Goal: Use online tool/utility: Utilize a website feature to perform a specific function

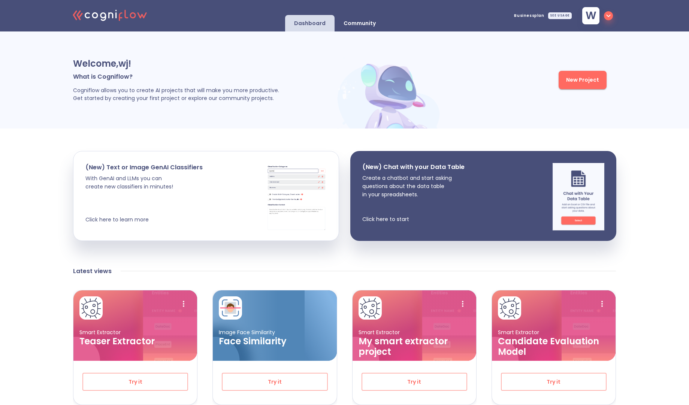
click at [371, 24] on p "Community" at bounding box center [360, 23] width 32 height 7
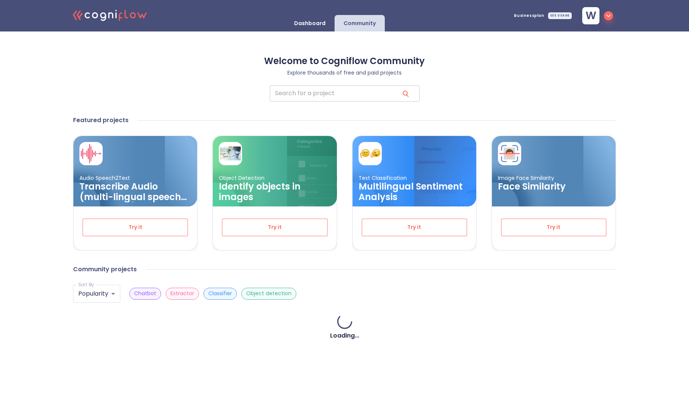
click at [377, 91] on input "search" at bounding box center [332, 93] width 124 height 16
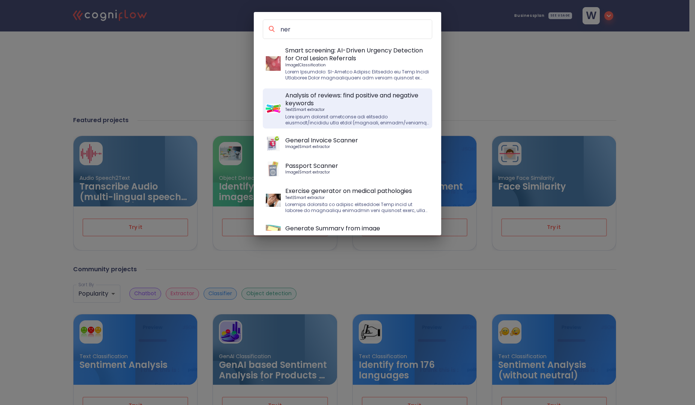
click at [350, 27] on input "ner" at bounding box center [356, 29] width 152 height 10
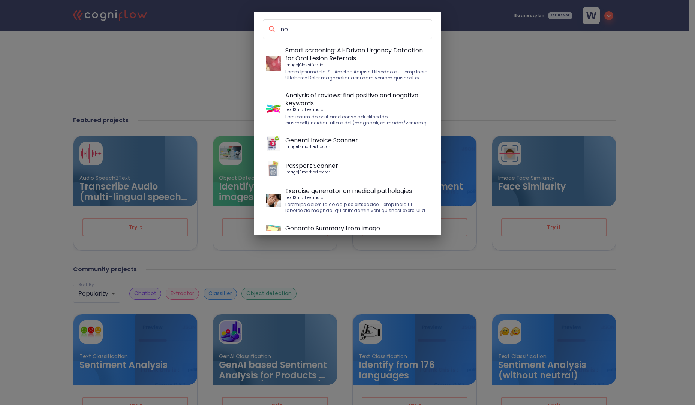
type input "n"
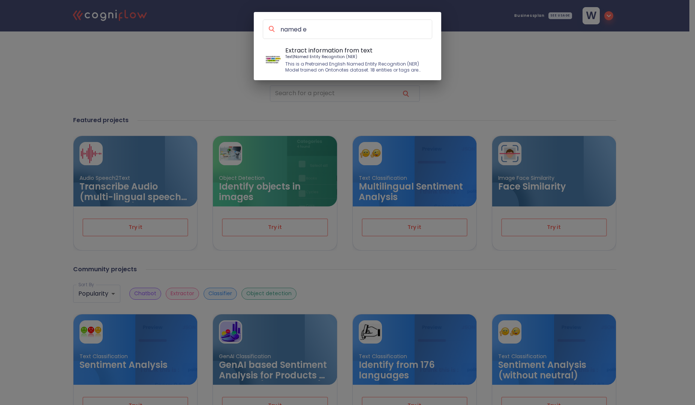
type input "named en"
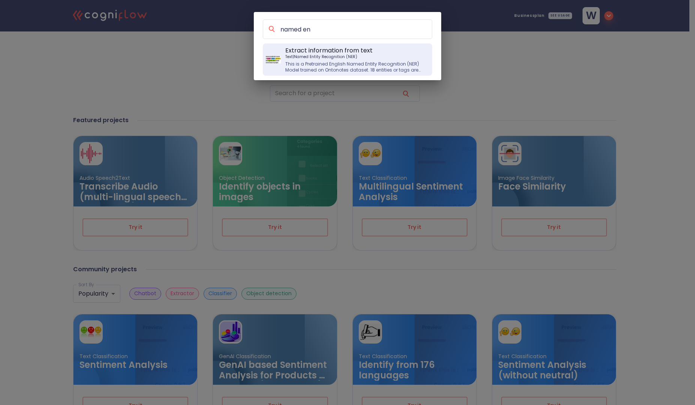
click at [345, 54] on p "Extract information from text" at bounding box center [357, 50] width 144 height 8
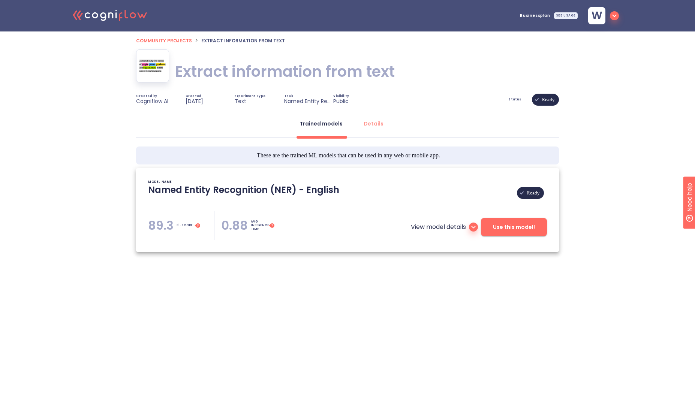
type textarea "[[DATE] 11:33:18]- Pretrained NER Model: flair/ner-english-ontonotes-fast [[DAT…"
click at [518, 234] on button "Use this model!" at bounding box center [514, 227] width 66 height 18
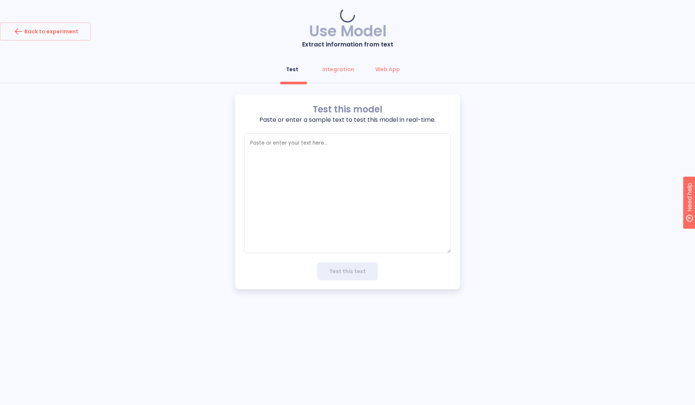
type textarea "x"
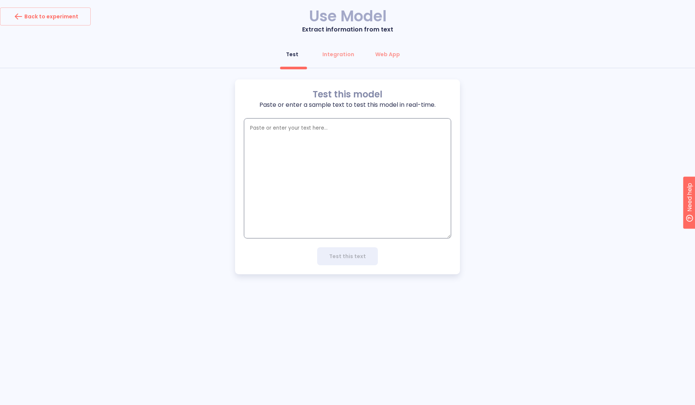
click at [326, 144] on textarea "empty textarea" at bounding box center [347, 178] width 207 height 120
type textarea "W"
type textarea "x"
type textarea "Wa"
type textarea "x"
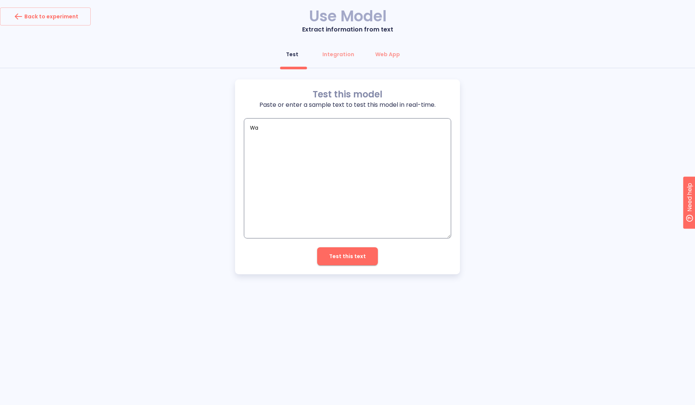
type textarea "Wal"
type textarea "x"
type textarea "Wald"
type textarea "x"
type textarea "[PERSON_NAME]"
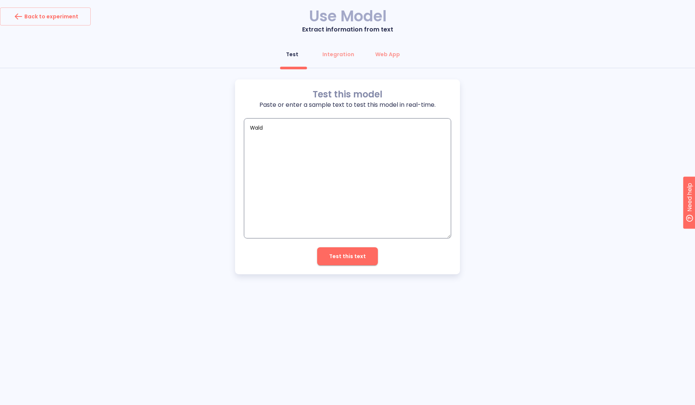
type textarea "x"
type textarea "Waldem"
type textarea "x"
type textarea "Waldema"
type textarea "x"
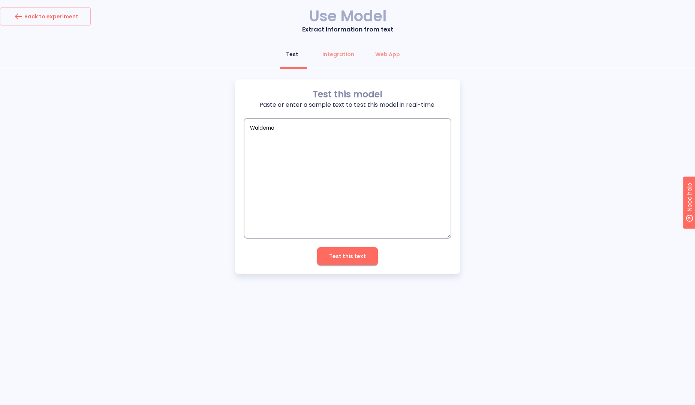
type textarea "[PERSON_NAME]"
type textarea "x"
type textarea "[PERSON_NAME]"
type textarea "x"
type textarea "[PERSON_NAME]"
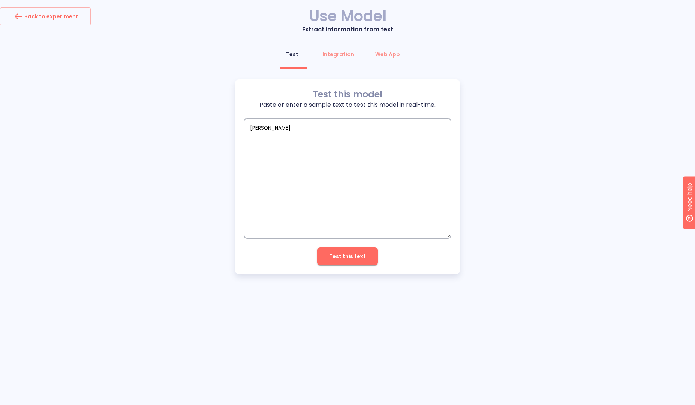
type textarea "x"
type textarea "[PERSON_NAME] es"
type textarea "x"
type textarea "[PERSON_NAME] es"
type textarea "x"
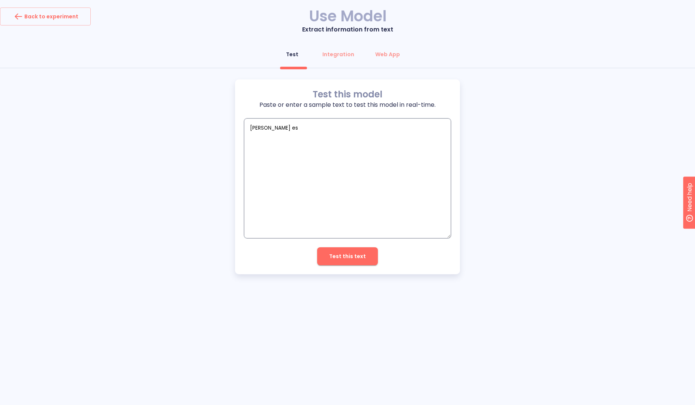
type textarea "[PERSON_NAME] es u"
type textarea "x"
type textarea "[PERSON_NAME] es un"
type textarea "x"
type textarea "[PERSON_NAME] es una"
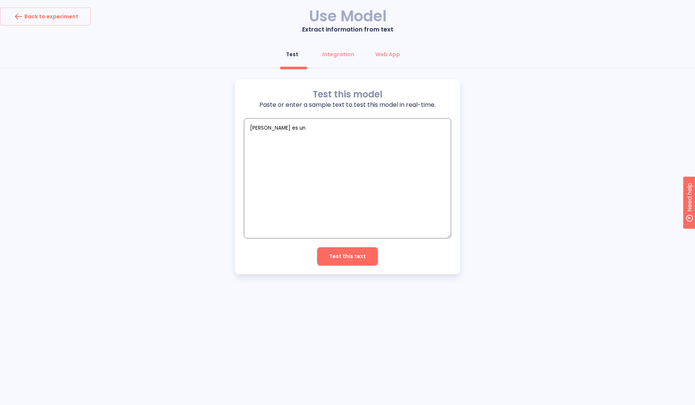
type textarea "x"
type textarea "[PERSON_NAME] es una"
type textarea "x"
type textarea "[PERSON_NAME] es una p"
type textarea "x"
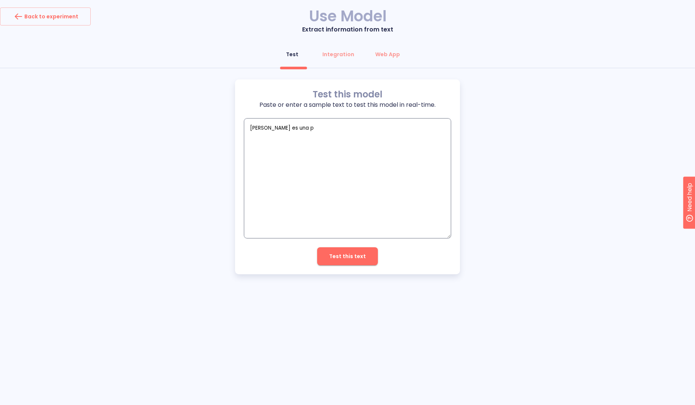
type textarea "[PERSON_NAME] es una pe"
type textarea "x"
type textarea "[PERSON_NAME] es una per"
type textarea "x"
type textarea "[PERSON_NAME] es una pers"
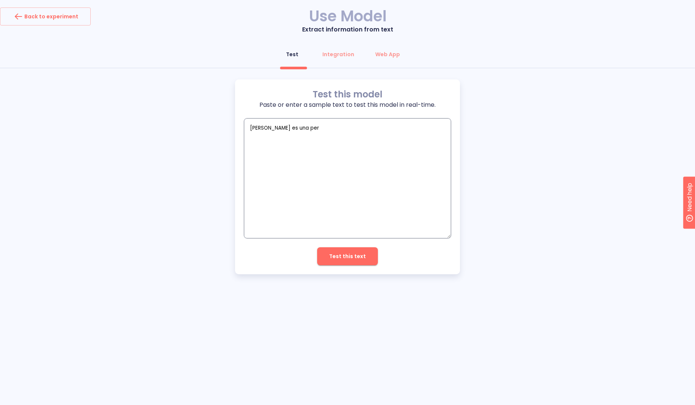
type textarea "x"
type textarea "[PERSON_NAME] es una perso"
type textarea "x"
type textarea "[PERSON_NAME] es una person"
type textarea "x"
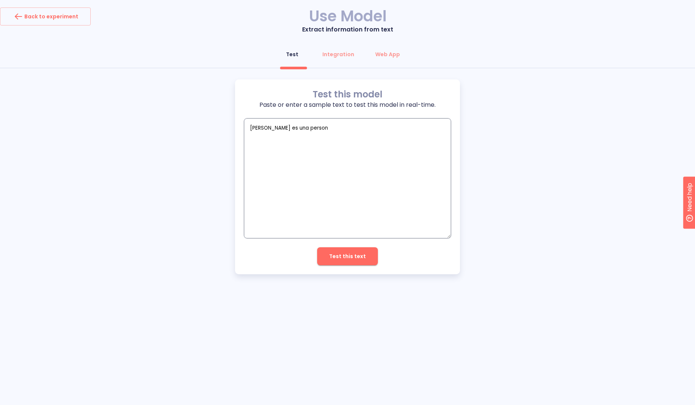
type textarea "[PERSON_NAME] es una persona"
type textarea "x"
type textarea "[PERSON_NAME] es una persona"
type textarea "x"
type textarea "[PERSON_NAME] es una persona s"
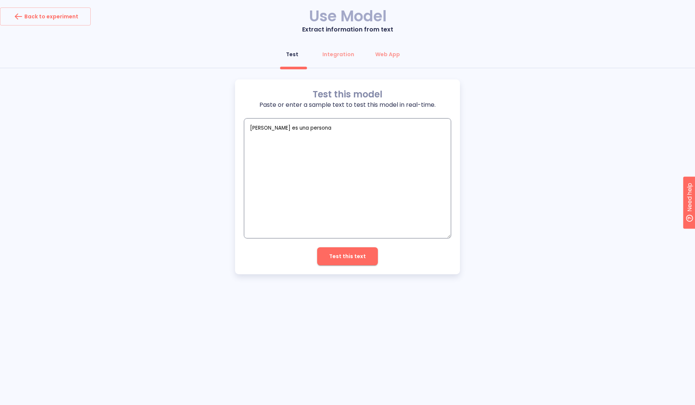
type textarea "x"
type textarea "[PERSON_NAME] es una persona su"
type textarea "x"
type textarea "[PERSON_NAME] es una persona sup"
type textarea "x"
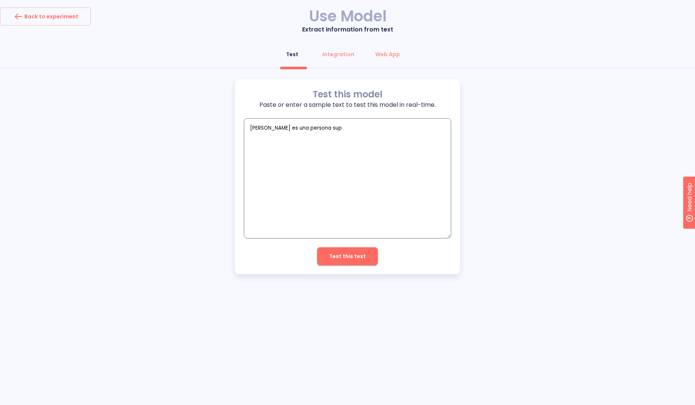
type textarea "[PERSON_NAME] es una persona supe"
type textarea "x"
type textarea "[PERSON_NAME] es una persona super"
type textarea "x"
type textarea "[PERSON_NAME] es una persona super"
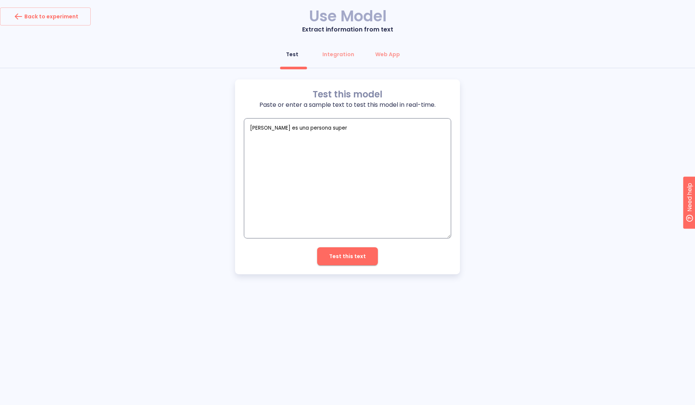
type textarea "x"
type textarea "[PERSON_NAME] es una persona super j"
type textarea "x"
type textarea "W"
type textarea "x"
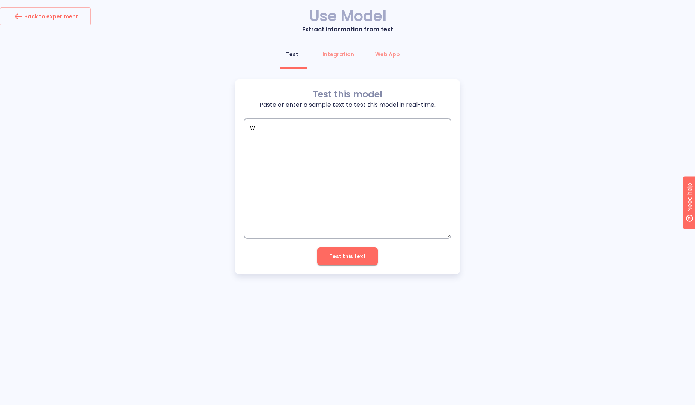
type textarea "Wa"
type textarea "x"
type textarea "Wal"
type textarea "x"
type textarea "Wald"
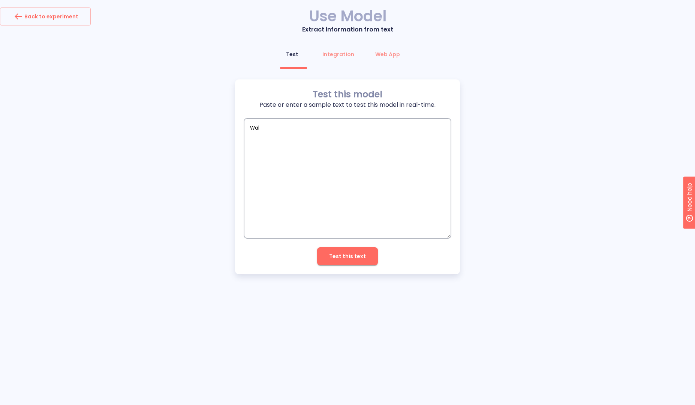
type textarea "x"
type textarea "[PERSON_NAME]"
type textarea "x"
type textarea "[PERSON_NAME]"
type textarea "x"
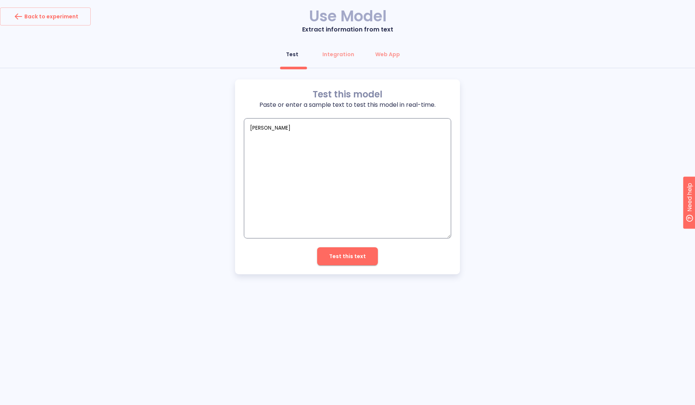
type textarea "[PERSON_NAME] i"
type textarea "x"
type textarea "[PERSON_NAME] is"
type textarea "x"
type textarea "[PERSON_NAME] is"
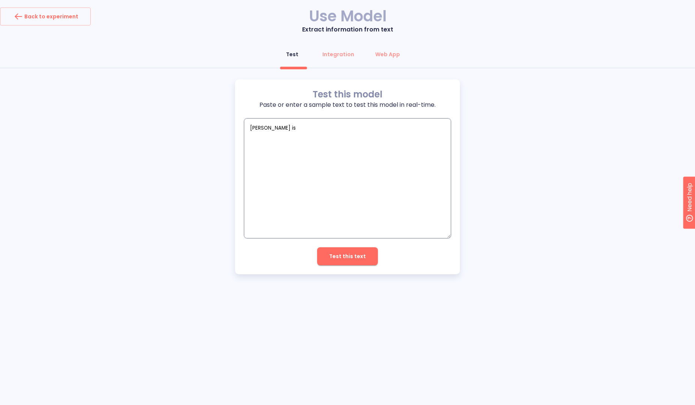
type textarea "x"
type textarea "[PERSON_NAME] is a"
type textarea "x"
type textarea "[PERSON_NAME] is a"
type textarea "x"
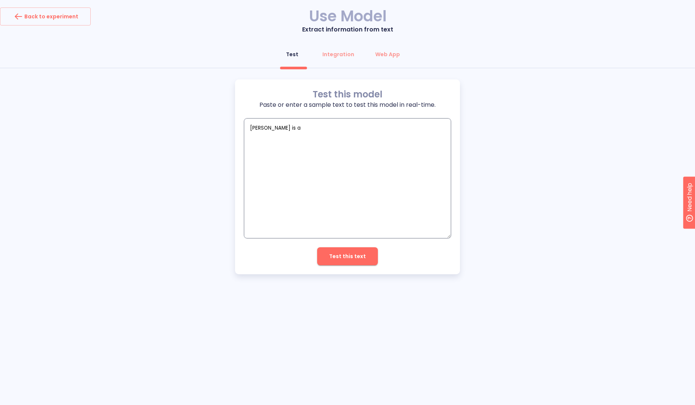
type textarea "[PERSON_NAME] is a y"
type textarea "x"
type textarea "[PERSON_NAME] is a yo"
type textarea "x"
type textarea "[PERSON_NAME] is a you"
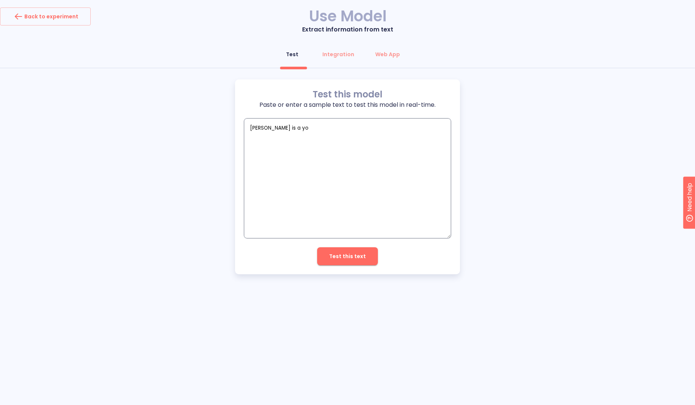
type textarea "x"
type textarea "[PERSON_NAME] is a youn"
type textarea "x"
type textarea "[PERSON_NAME] is a younh"
type textarea "x"
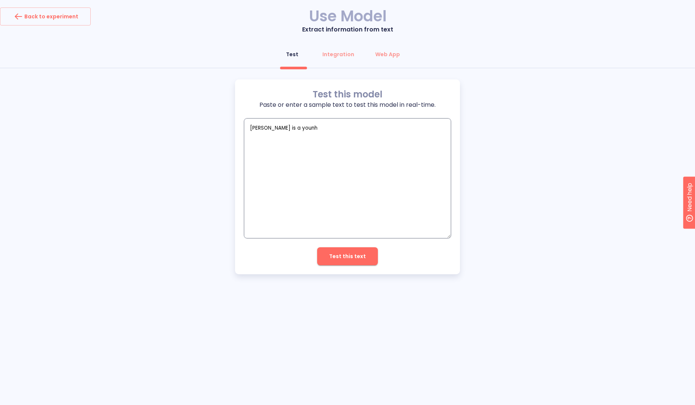
type textarea "[PERSON_NAME] is a younh"
type textarea "x"
type textarea "[PERSON_NAME] is a younh"
type textarea "x"
type textarea "[PERSON_NAME] is a younhg"
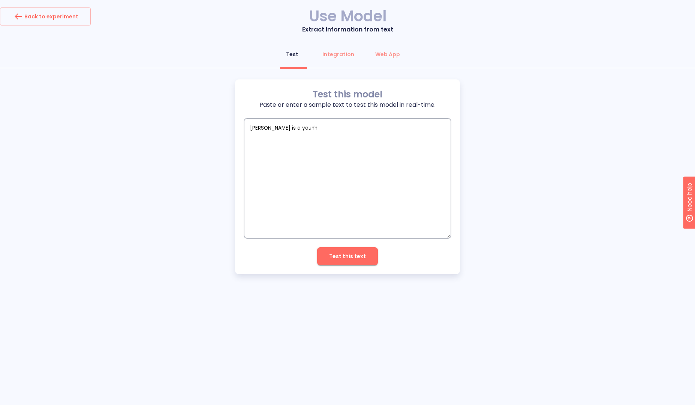
type textarea "x"
type textarea "[PERSON_NAME] is a younh"
type textarea "x"
type textarea "[PERSON_NAME] is a youn"
type textarea "x"
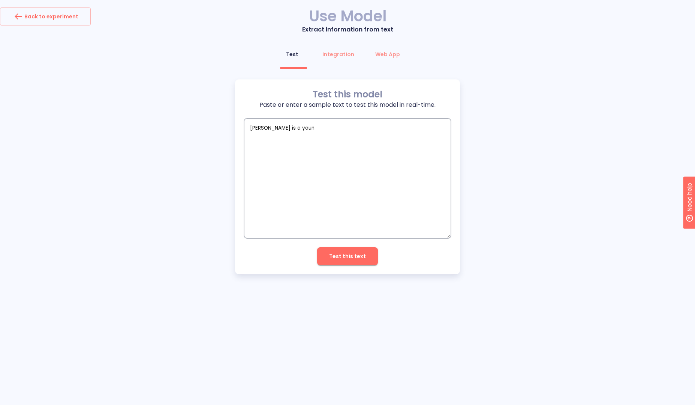
type textarea "[PERSON_NAME] is a [PERSON_NAME]"
type textarea "x"
type textarea "[PERSON_NAME] is a [PERSON_NAME]"
type textarea "x"
type textarea "[PERSON_NAME] is a [PERSON_NAME] m"
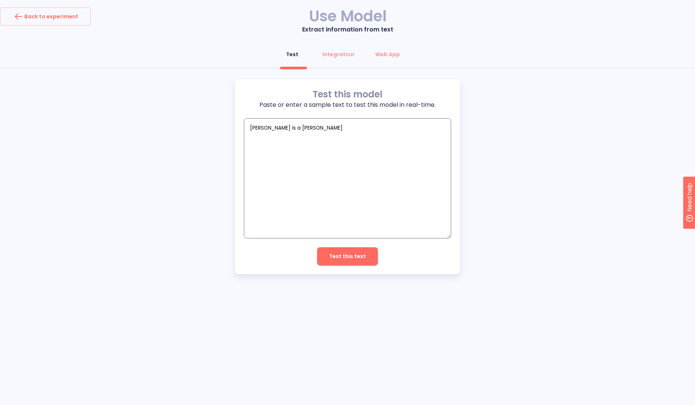
type textarea "x"
type textarea "[PERSON_NAME] is a [PERSON_NAME] ma"
type textarea "x"
type textarea "[PERSON_NAME] is a [PERSON_NAME] man"
type textarea "x"
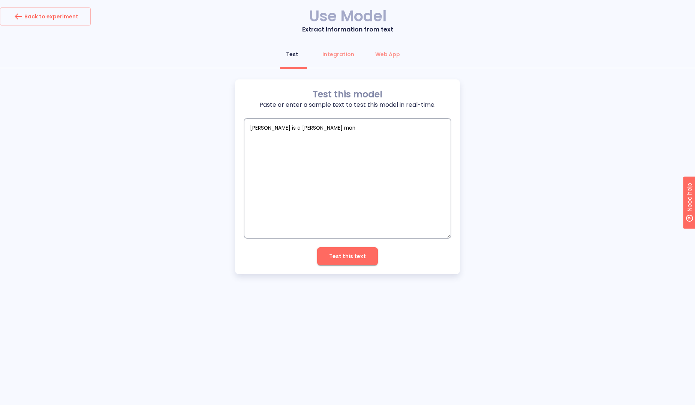
type textarea "[PERSON_NAME] is a [PERSON_NAME] man,"
type textarea "x"
type textarea "[PERSON_NAME] is a [PERSON_NAME] man,"
type textarea "x"
type textarea "[PERSON_NAME] is a [PERSON_NAME] man, h"
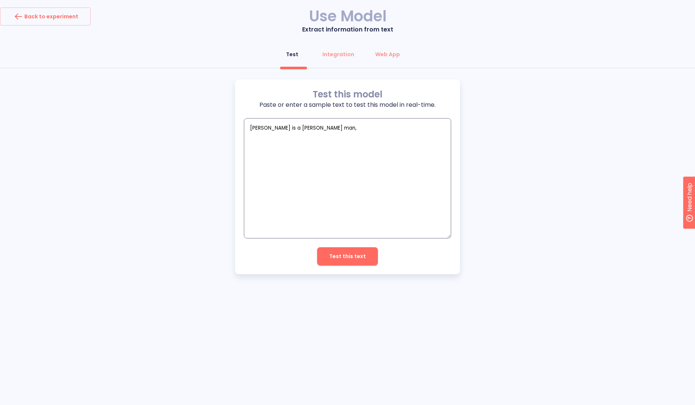
type textarea "x"
type textarea "[PERSON_NAME] is a [PERSON_NAME] man, he"
type textarea "x"
type textarea "[PERSON_NAME] is a [PERSON_NAME] man, he"
type textarea "x"
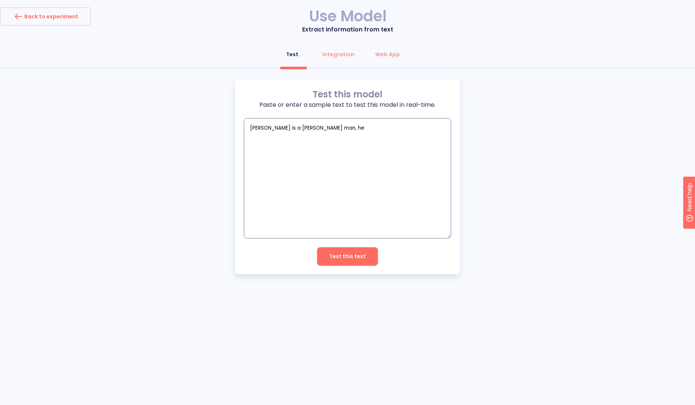
type textarea "[PERSON_NAME] is a [PERSON_NAME] man, he w"
type textarea "x"
type textarea "[PERSON_NAME] is a [PERSON_NAME] man, he wa"
type textarea "x"
type textarea "[PERSON_NAME] is a [PERSON_NAME] man, he was"
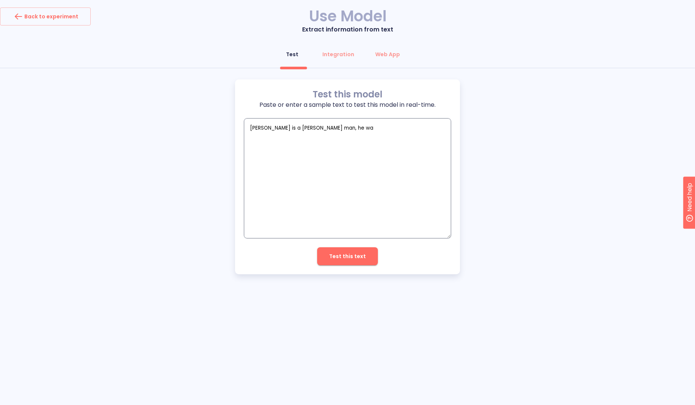
type textarea "x"
type textarea "[PERSON_NAME] is a [PERSON_NAME] man, he was"
type textarea "x"
type textarea "[PERSON_NAME] is a [PERSON_NAME] man, he was b"
type textarea "x"
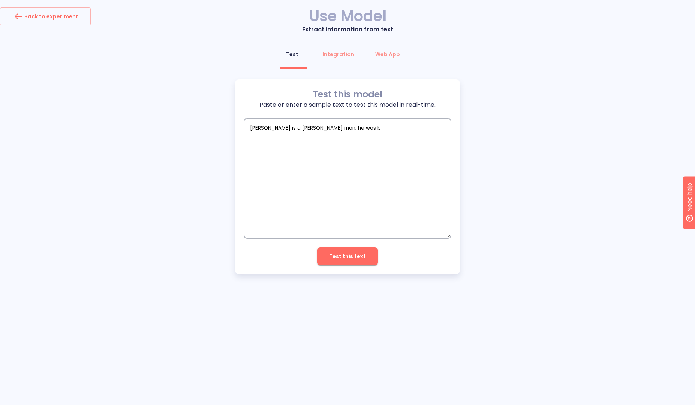
type textarea "[PERSON_NAME] is a [PERSON_NAME] man, he was bo"
type textarea "x"
type textarea "[PERSON_NAME] is a [PERSON_NAME] man, he was bor"
type textarea "x"
type textarea "[PERSON_NAME] is a [PERSON_NAME] man, he was born"
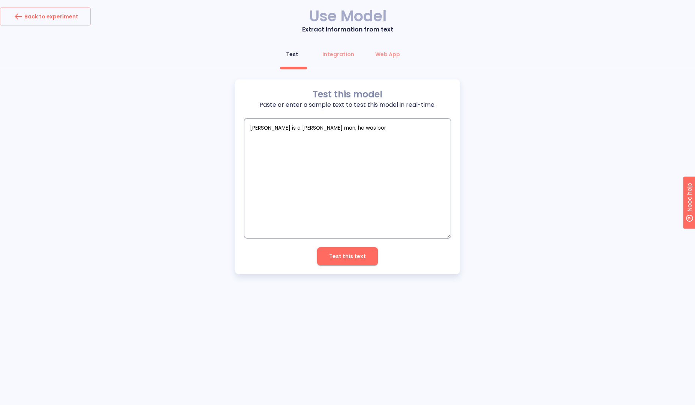
type textarea "x"
type textarea "[PERSON_NAME] is a [PERSON_NAME] man, he was born"
type textarea "x"
type textarea "[PERSON_NAME] is a [PERSON_NAME] man, he was born i"
type textarea "x"
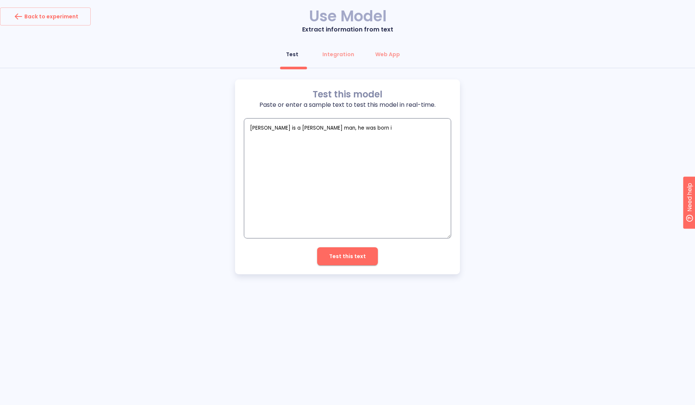
type textarea "[PERSON_NAME] is a [PERSON_NAME] man, he was born in"
type textarea "x"
type textarea "[PERSON_NAME] is a [PERSON_NAME] man, he was born in"
type textarea "x"
type textarea "[PERSON_NAME] is a [PERSON_NAME] man, he was born in"
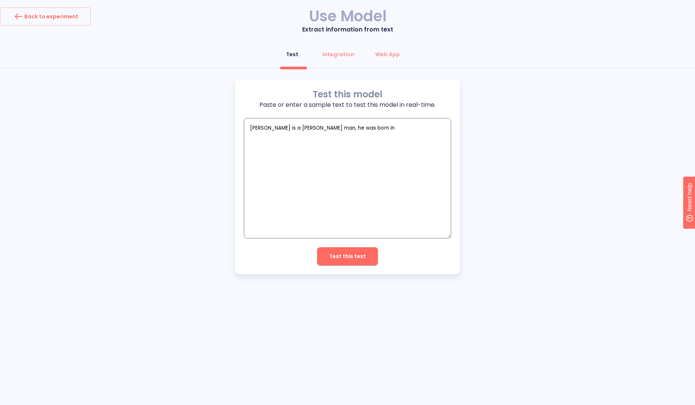
type textarea "x"
type textarea "[PERSON_NAME] is a [PERSON_NAME] man, he was born in"
type textarea "x"
type textarea "[PERSON_NAME] is a [PERSON_NAME] man, he was born in m"
type textarea "x"
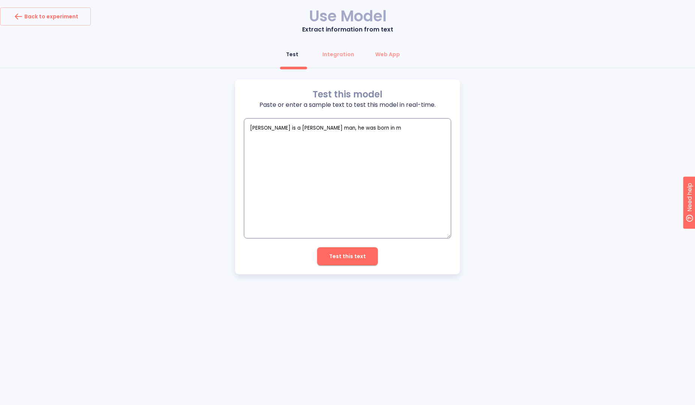
type textarea "[PERSON_NAME] is a [PERSON_NAME] man, he was born in [GEOGRAPHIC_DATA]"
type textarea "x"
type textarea "[PERSON_NAME] is a [PERSON_NAME] man, he was born in mon"
type textarea "x"
type textarea "[PERSON_NAME] is a [PERSON_NAME] man, he was born in [GEOGRAPHIC_DATA]"
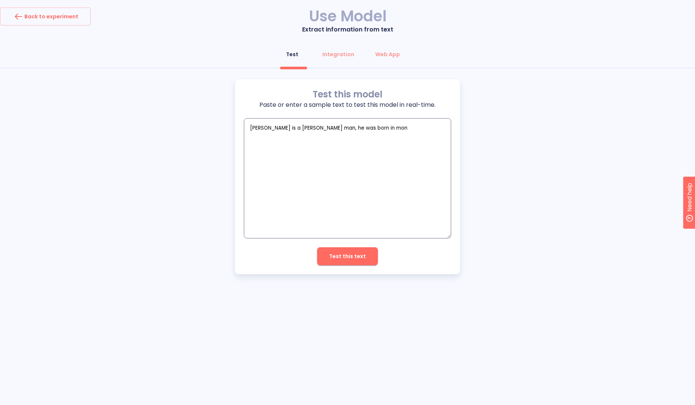
type textarea "x"
type textarea "[PERSON_NAME] is a [PERSON_NAME] man, he was born in [GEOGRAPHIC_DATA]"
type textarea "x"
type textarea "[PERSON_NAME] is a [PERSON_NAME] man, he was born in [GEOGRAPHIC_DATA]"
type textarea "x"
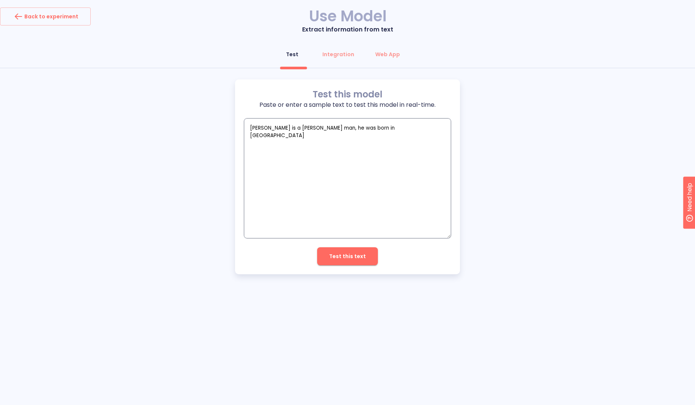
type textarea "[PERSON_NAME] is a [PERSON_NAME] man, he was born in [GEOGRAPHIC_DATA]"
type textarea "x"
type textarea "[PERSON_NAME] is a [PERSON_NAME] man, he was born in [GEOGRAPHIC_DATA]"
type textarea "x"
type textarea "[PERSON_NAME] is a [PERSON_NAME] man, he was born in [GEOGRAPHIC_DATA]"
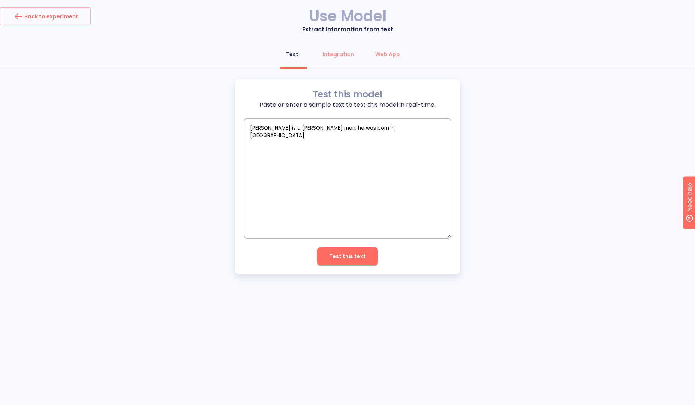
type textarea "x"
type textarea "[PERSON_NAME] is a [PERSON_NAME] man, he was born in [GEOGRAPHIC_DATA]"
type textarea "x"
type textarea "[PERSON_NAME] is a [PERSON_NAME] man, he was born in [GEOGRAPHIC_DATA]"
type textarea "x"
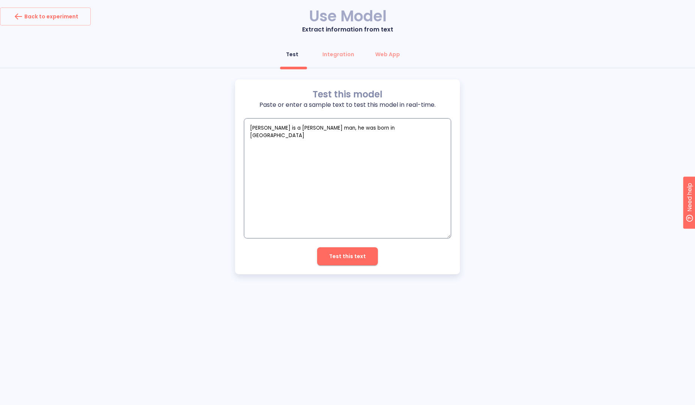
type textarea "[PERSON_NAME] is a [PERSON_NAME] man, he was born in [GEOGRAPHIC_DATA] i"
type textarea "x"
type textarea "[PERSON_NAME] is a [PERSON_NAME] man, he was born in [GEOGRAPHIC_DATA] in"
type textarea "x"
type textarea "[PERSON_NAME] is a [PERSON_NAME] man, he was born in [GEOGRAPHIC_DATA] in"
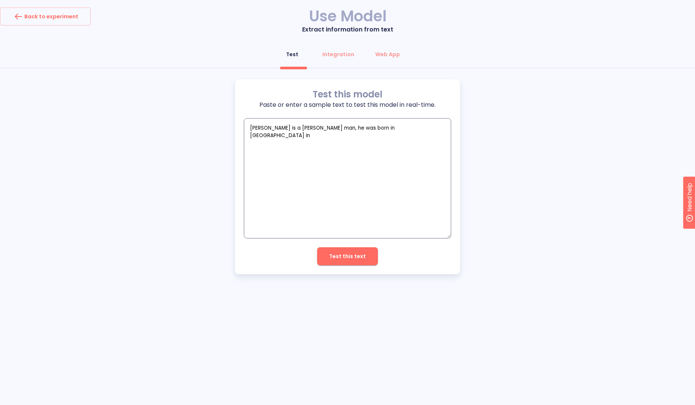
type textarea "x"
type textarea "[PERSON_NAME] is a [PERSON_NAME] man, he was born in [GEOGRAPHIC_DATA] in 1"
type textarea "x"
type textarea "[PERSON_NAME] is a [PERSON_NAME] man, he was born in [GEOGRAPHIC_DATA] in 10"
type textarea "x"
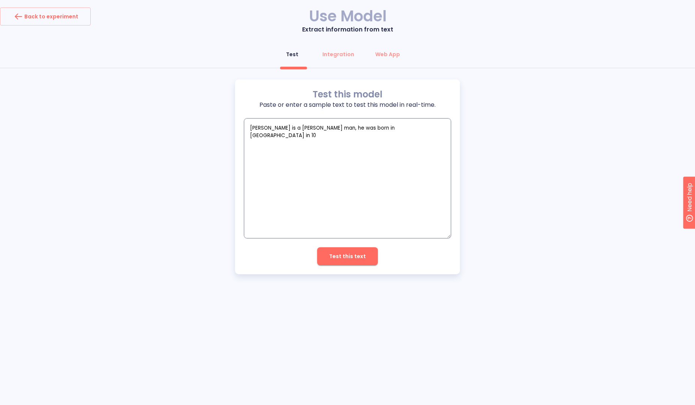
type textarea "[PERSON_NAME] is a [PERSON_NAME] man, he was born in [GEOGRAPHIC_DATA] in 108"
type textarea "x"
type textarea "[PERSON_NAME] is a [PERSON_NAME] man, he was born in [GEOGRAPHIC_DATA] in [DATE]"
type textarea "x"
type textarea "[PERSON_NAME] is a [PERSON_NAME] man, he was born in [GEOGRAPHIC_DATA] in [DATE…"
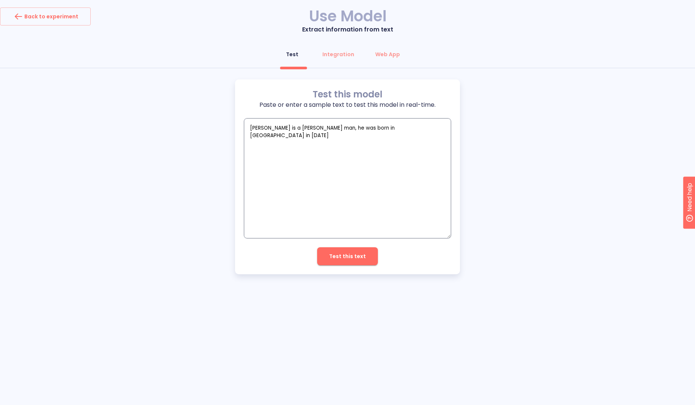
type textarea "x"
type textarea "[PERSON_NAME] is a [PERSON_NAME] man, he was born in [GEOGRAPHIC_DATA] in [DATE…"
type textarea "x"
type textarea "[PERSON_NAME] is a [PERSON_NAME] man, he was born in [GEOGRAPHIC_DATA] in [DATE…"
type textarea "x"
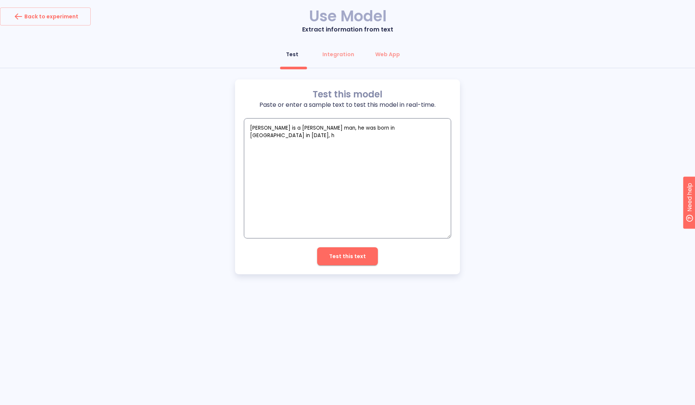
type textarea "[PERSON_NAME] is a [PERSON_NAME] man, he was born in [GEOGRAPHIC_DATA] in [DATE…"
type textarea "x"
click at [330, 257] on button "Test this text" at bounding box center [347, 256] width 61 height 18
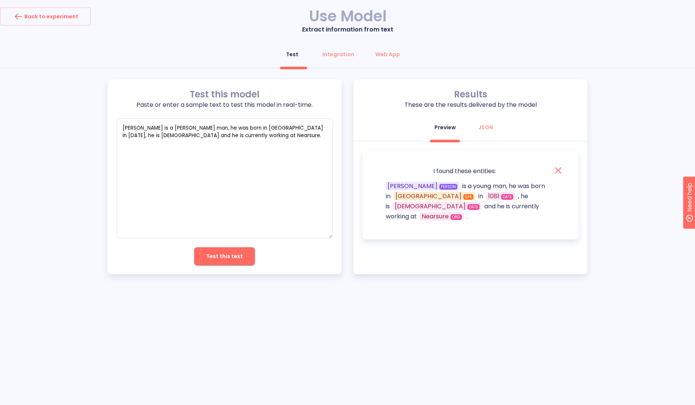
click at [498, 308] on div "Back to experiment Use Model Extract information from text Test Integration Web…" at bounding box center [347, 202] width 695 height 405
